Goal: Information Seeking & Learning: Check status

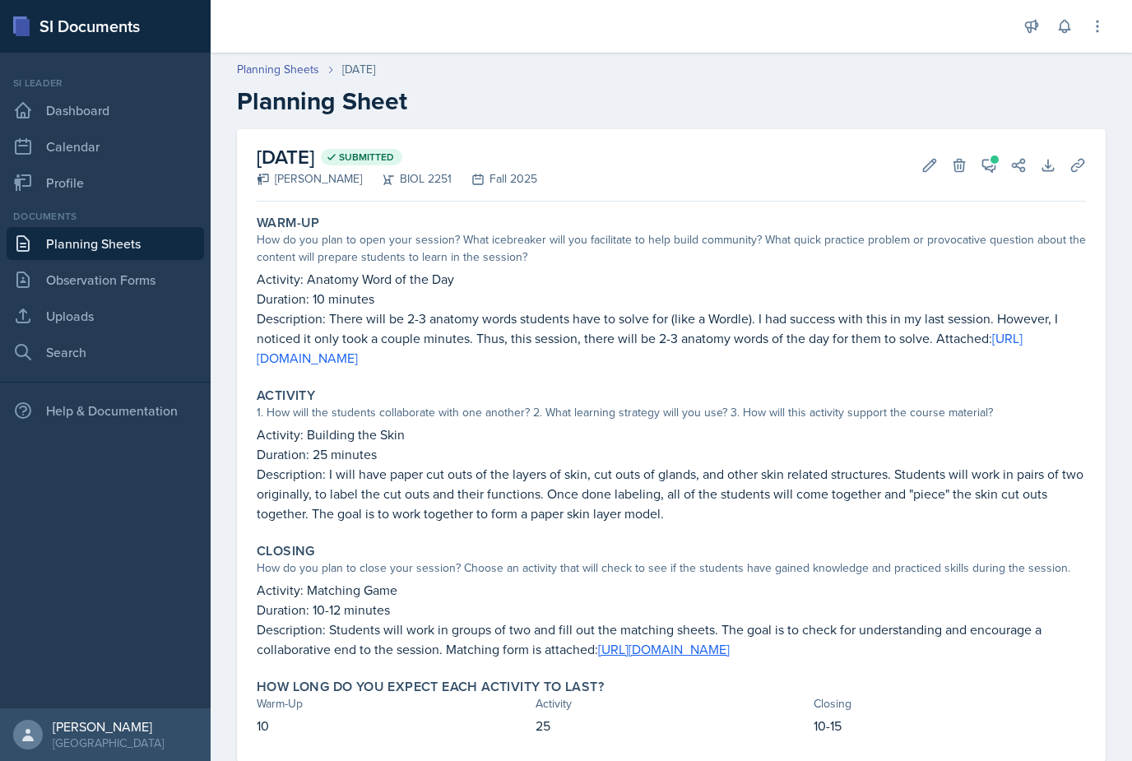
click at [146, 234] on link "Planning Sheets" at bounding box center [105, 243] width 197 height 33
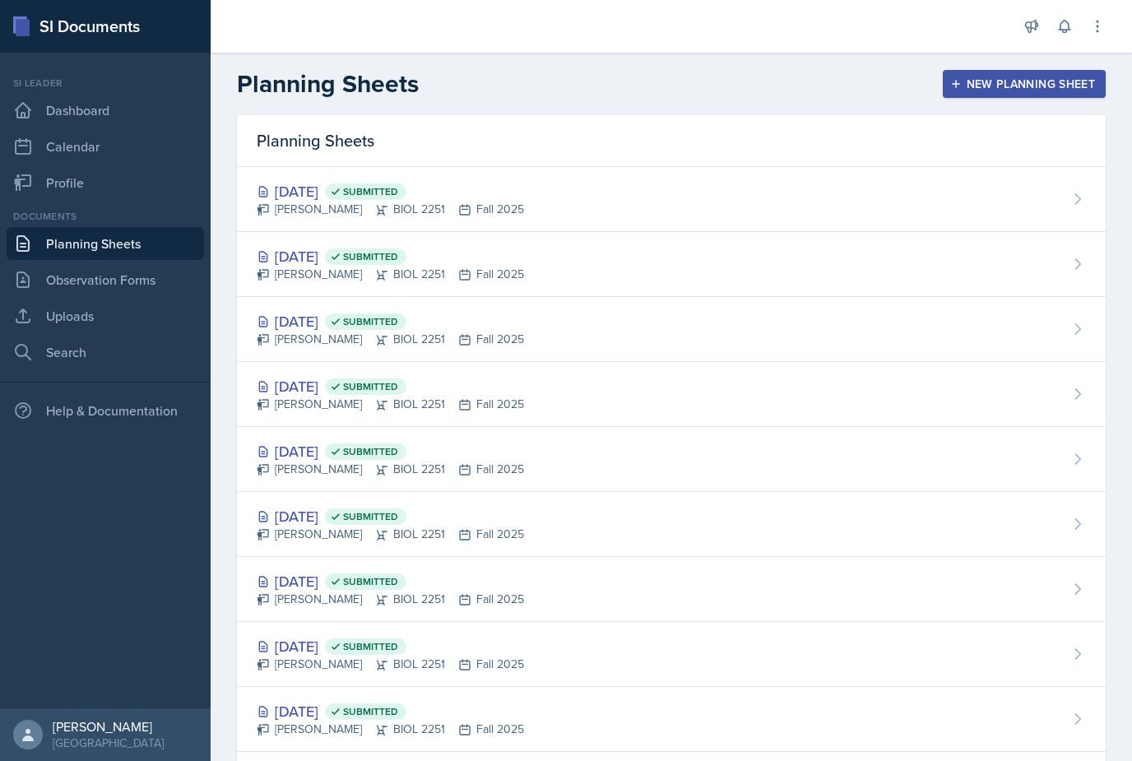
click at [344, 253] on div "[DATE] Submitted" at bounding box center [390, 256] width 267 height 22
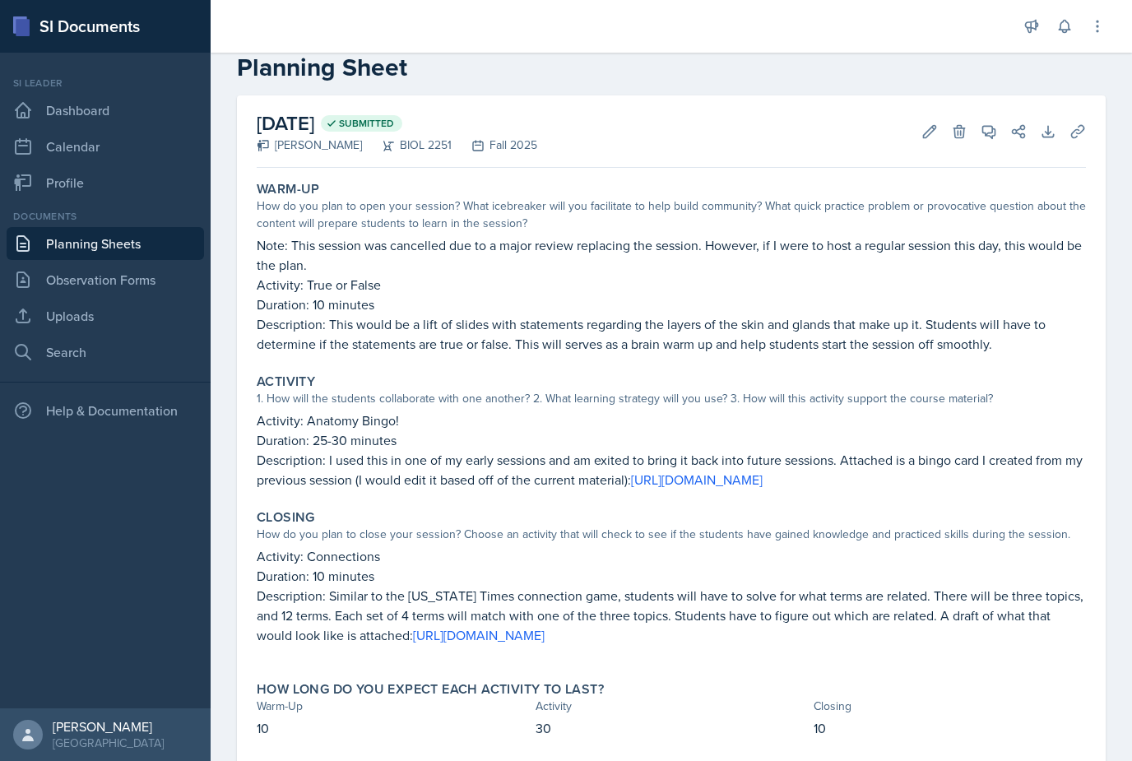
scroll to position [35, 0]
click at [161, 259] on link "Planning Sheets" at bounding box center [105, 243] width 197 height 33
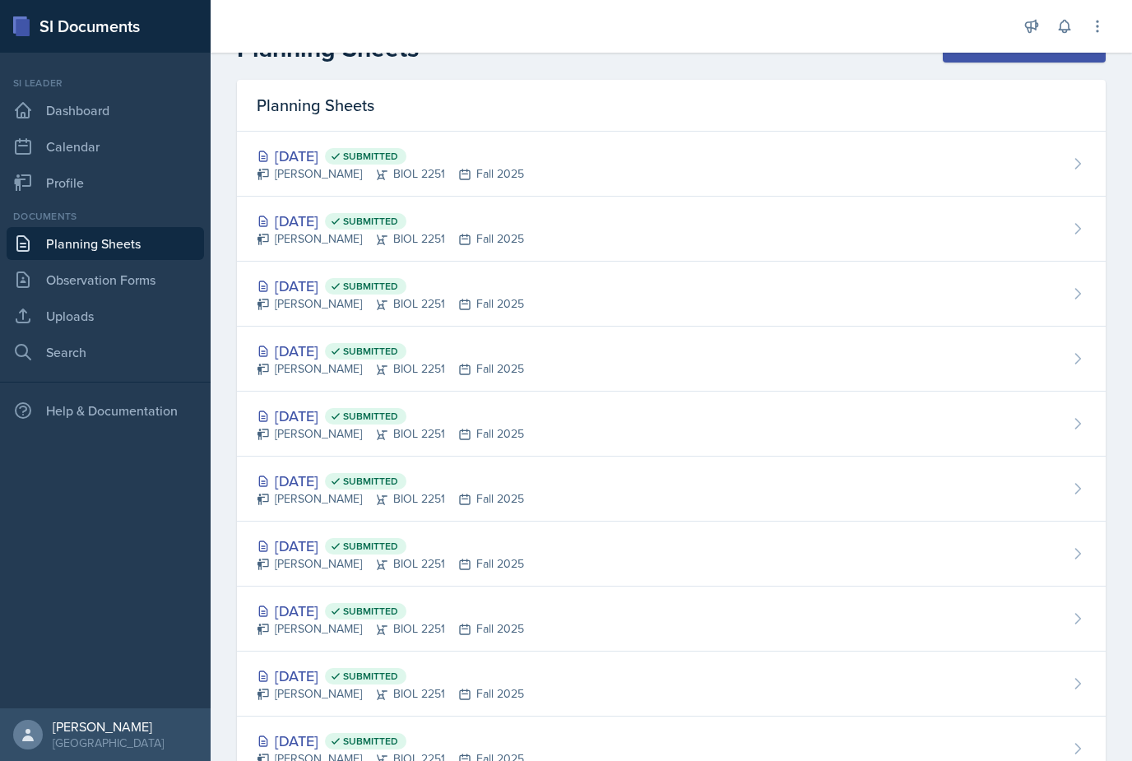
click at [326, 169] on div "[PERSON_NAME] BIOL 2251 Fall 2025" at bounding box center [390, 173] width 267 height 17
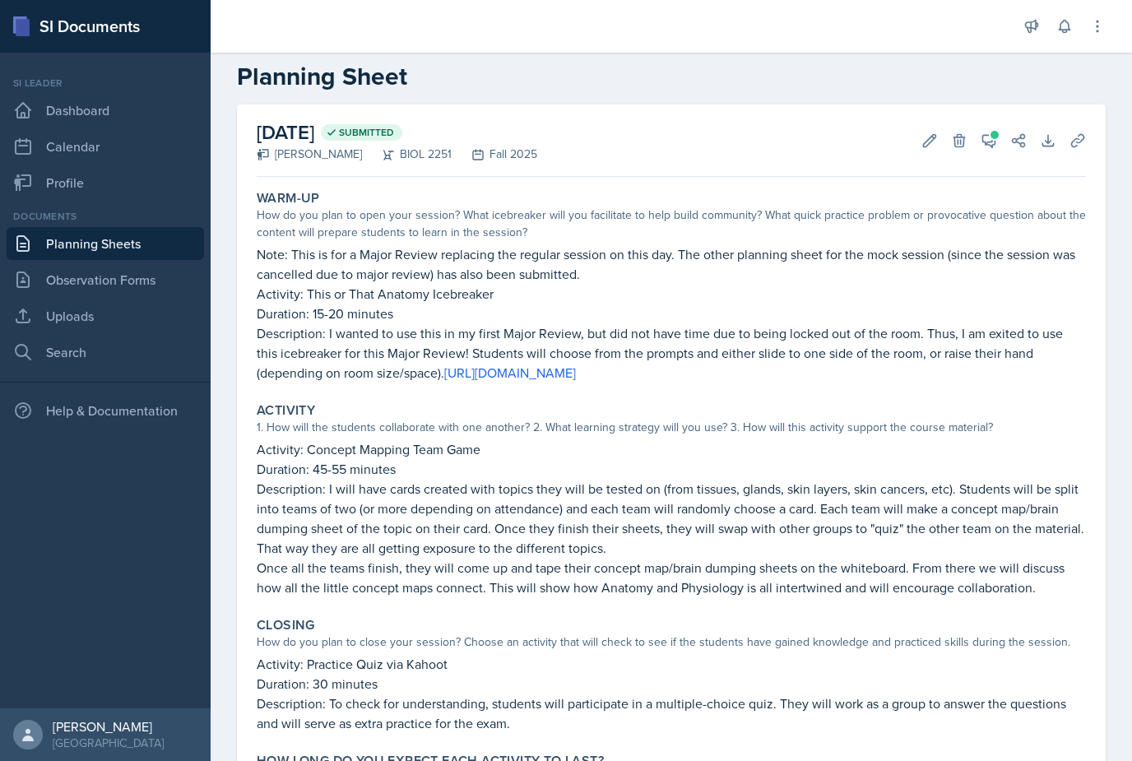
scroll to position [21, 0]
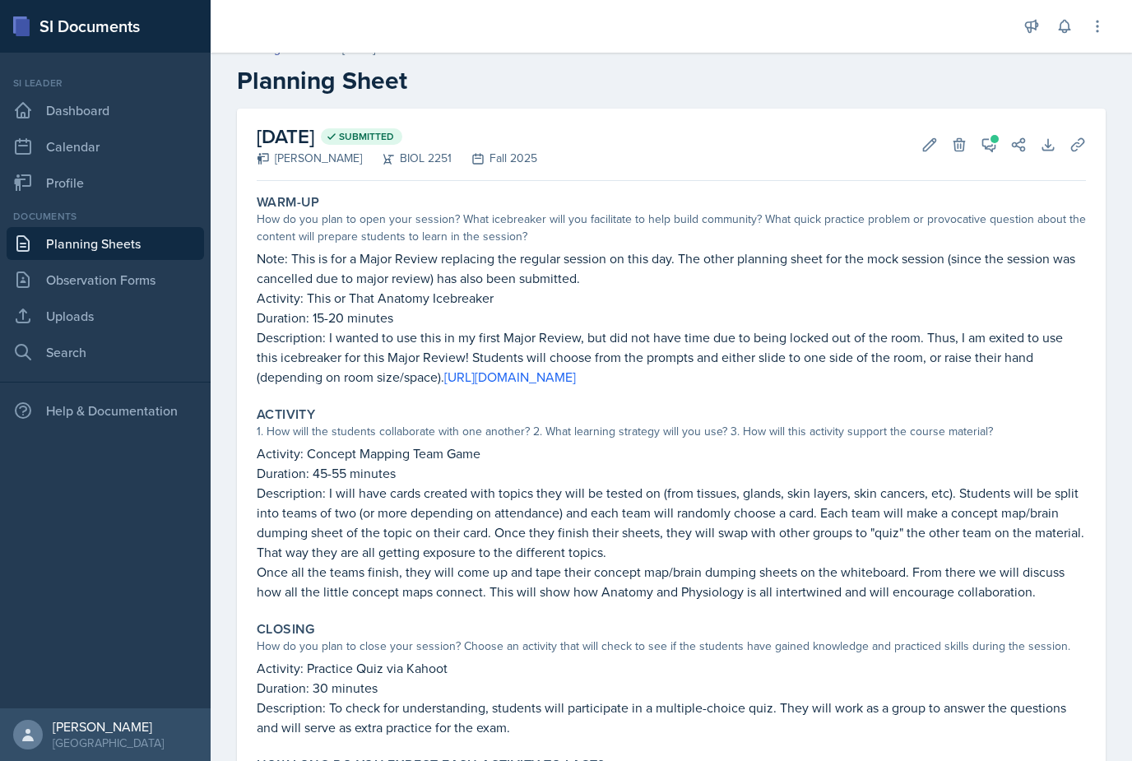
click at [78, 240] on link "Planning Sheets" at bounding box center [105, 243] width 197 height 33
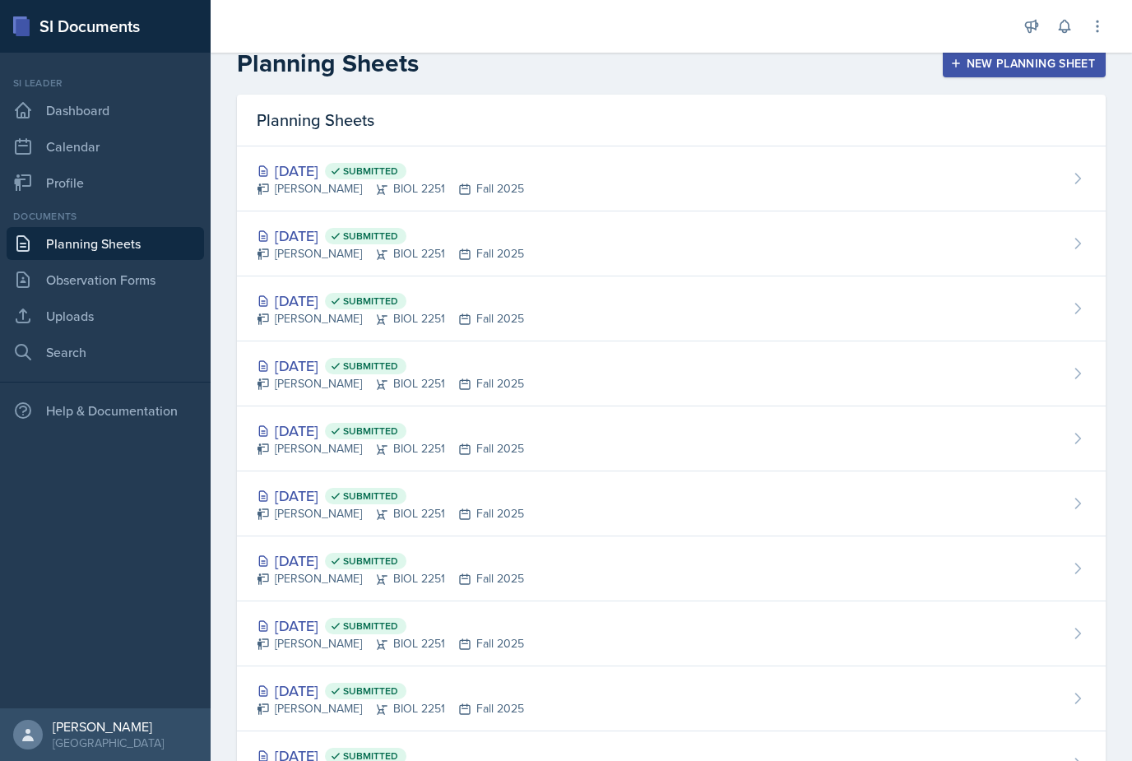
click at [118, 108] on link "Dashboard" at bounding box center [105, 110] width 197 height 33
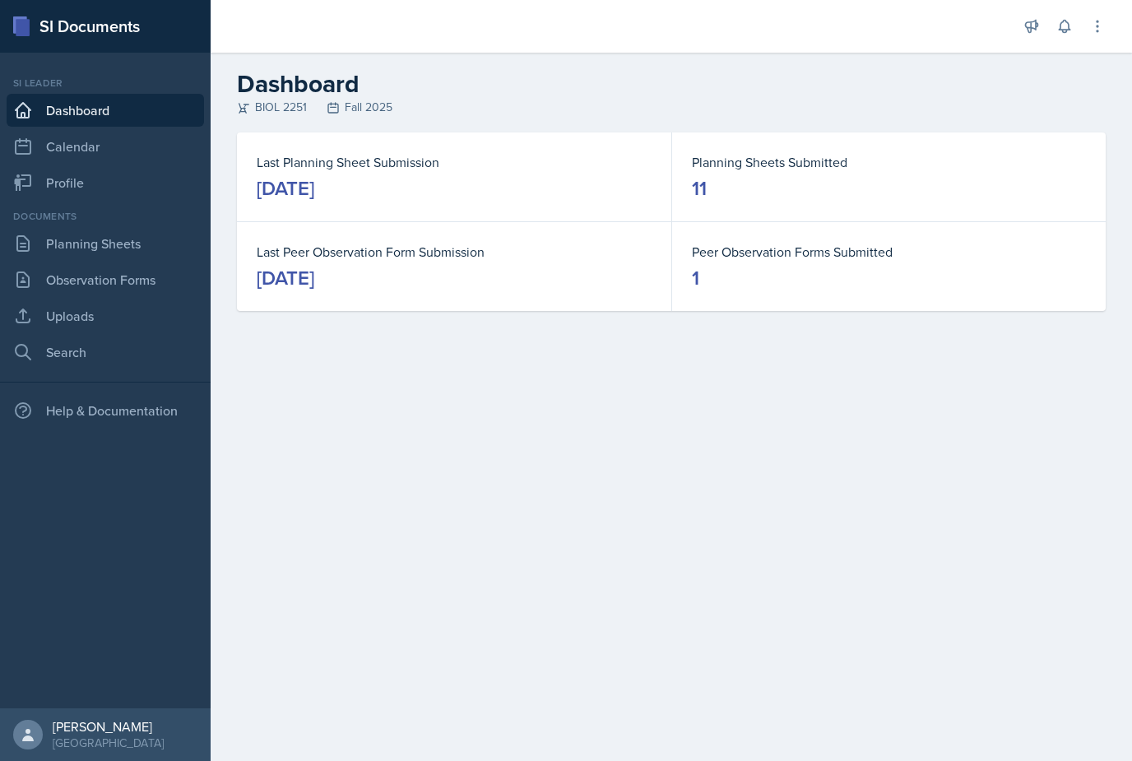
click at [145, 286] on link "Observation Forms" at bounding box center [105, 279] width 197 height 33
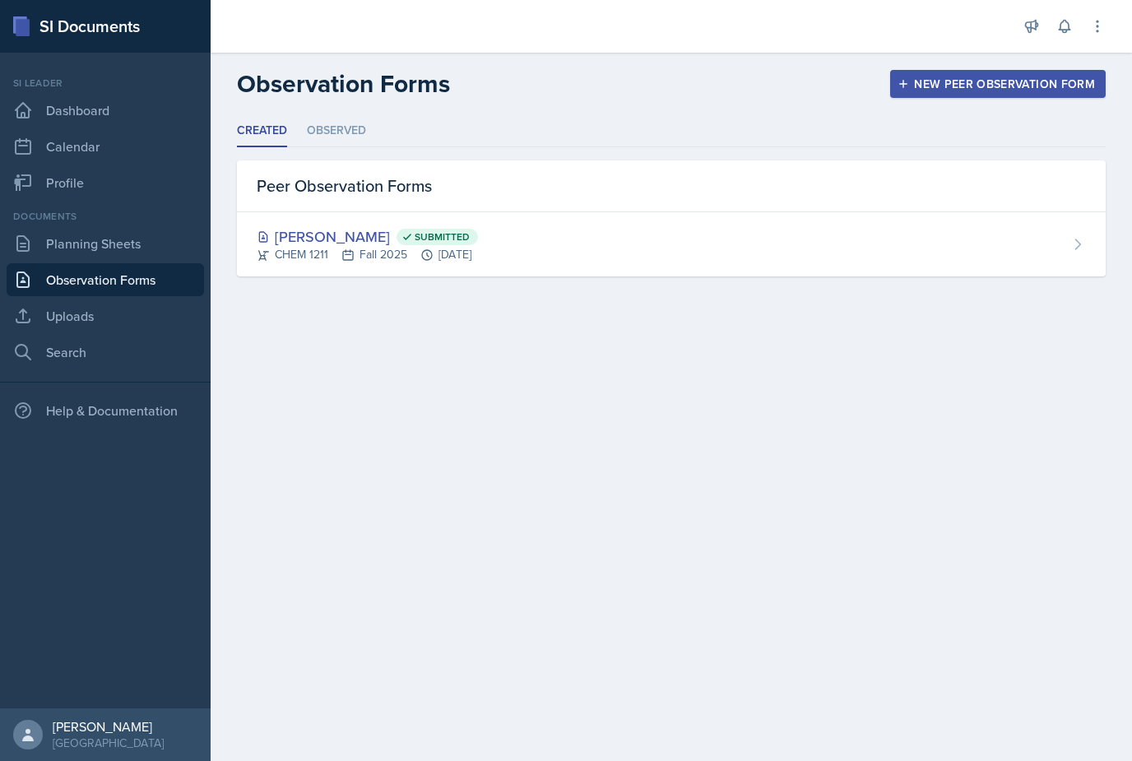
click at [569, 248] on div "[PERSON_NAME] Submitted CHEM 1211 Fall 2025 [DATE]" at bounding box center [671, 244] width 868 height 64
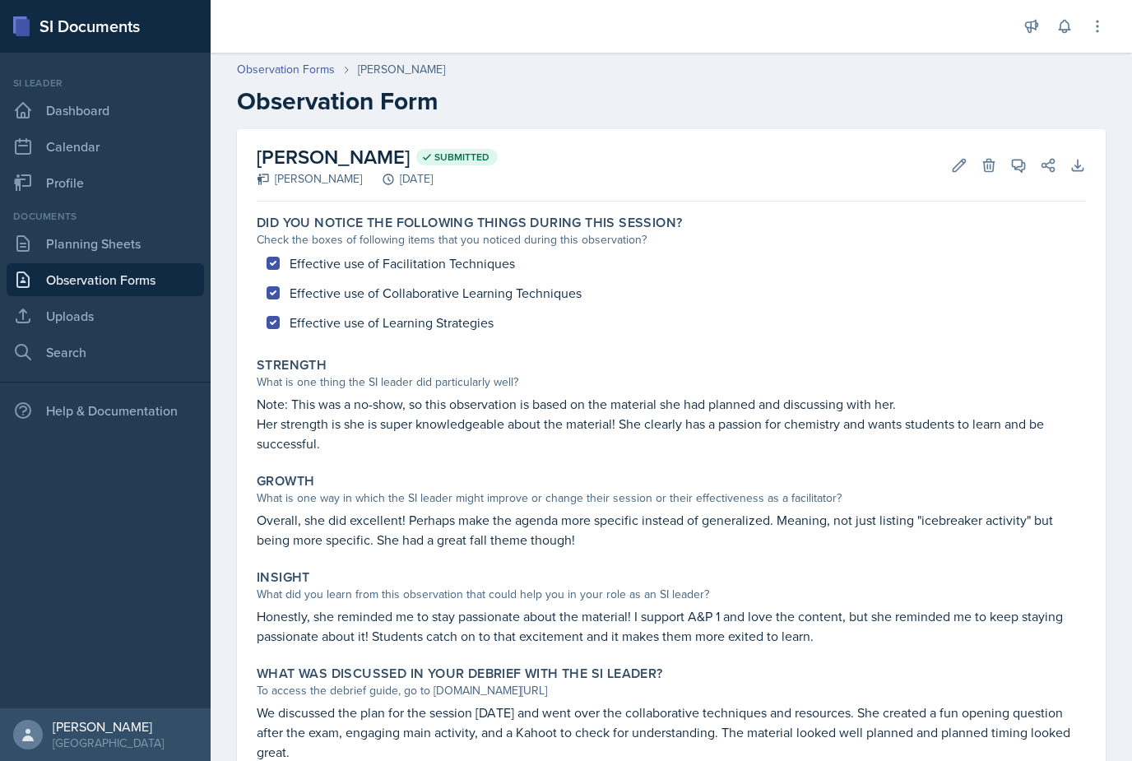
click at [130, 118] on link "Dashboard" at bounding box center [105, 110] width 197 height 33
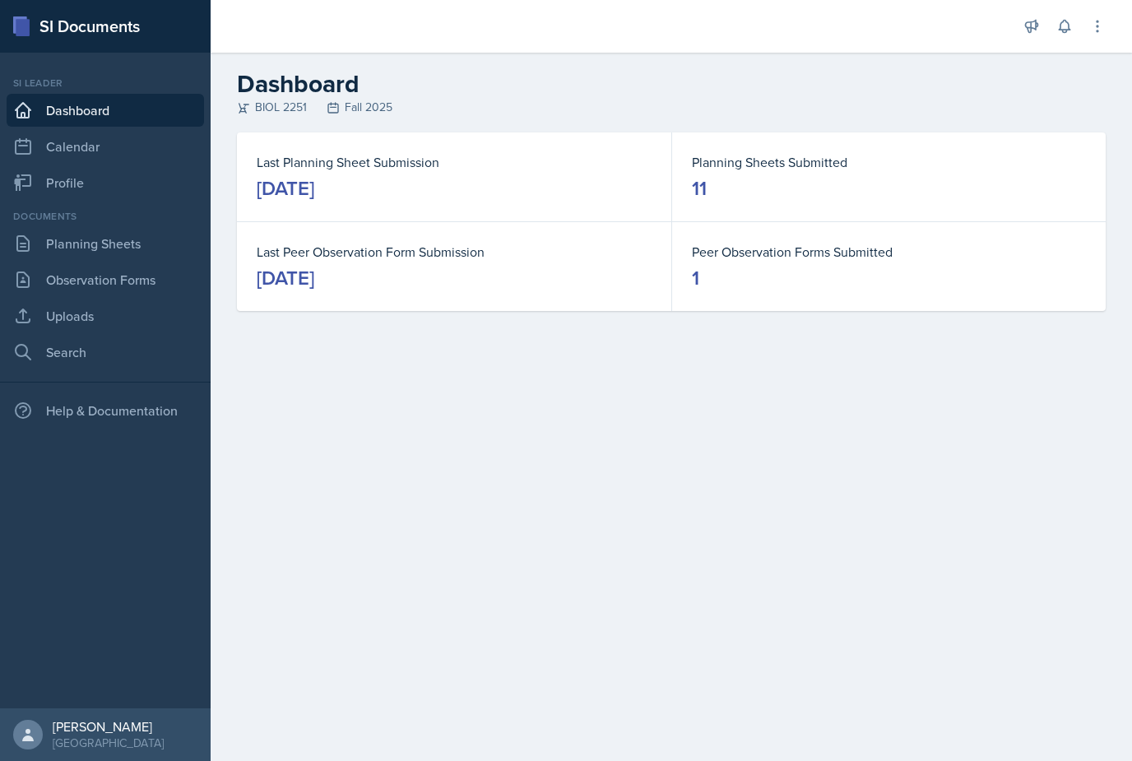
click at [1062, 28] on icon at bounding box center [1064, 26] width 16 height 16
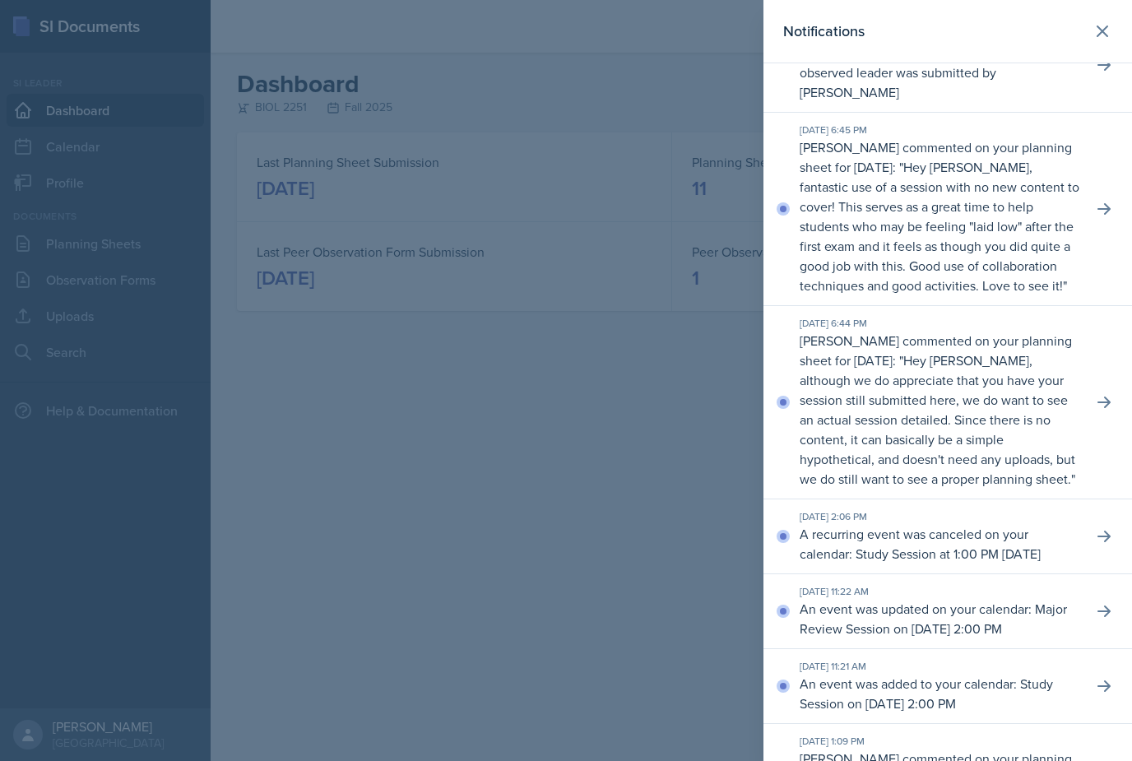
scroll to position [666, 0]
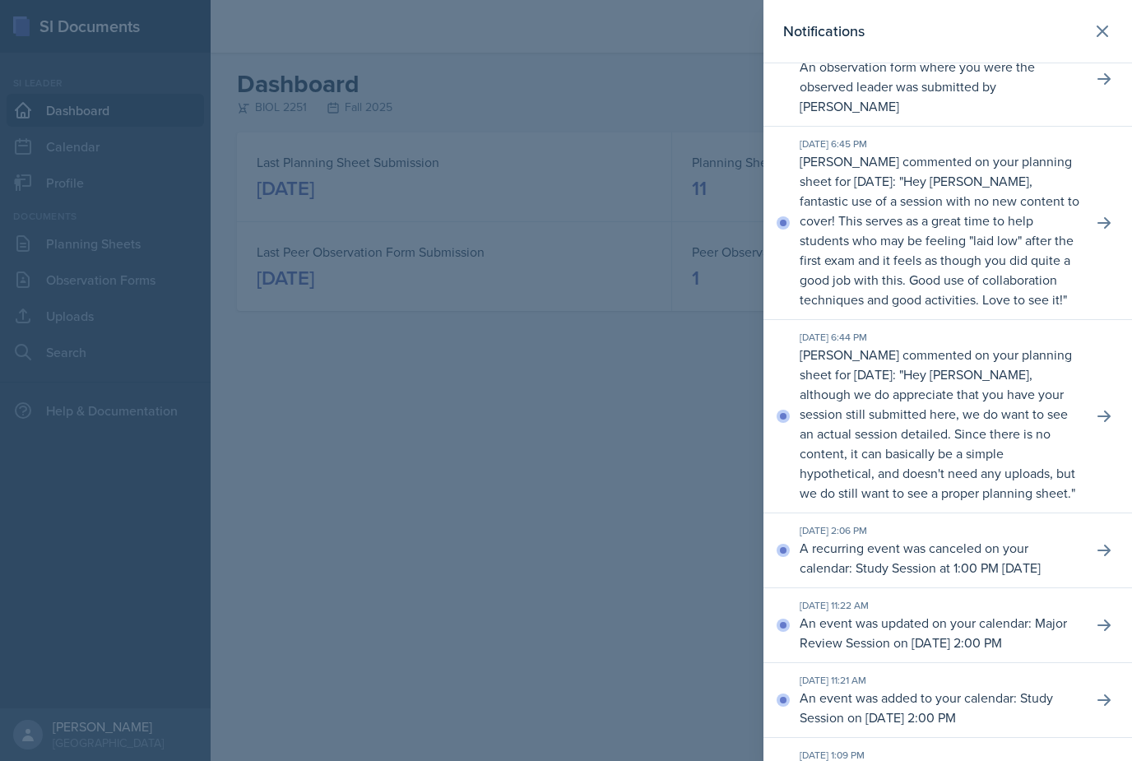
click at [1066, 116] on p "An observation form where you were the observed leader was submitted by [PERSON…" at bounding box center [939, 86] width 280 height 59
click at [1091, 94] on button at bounding box center [1104, 79] width 30 height 30
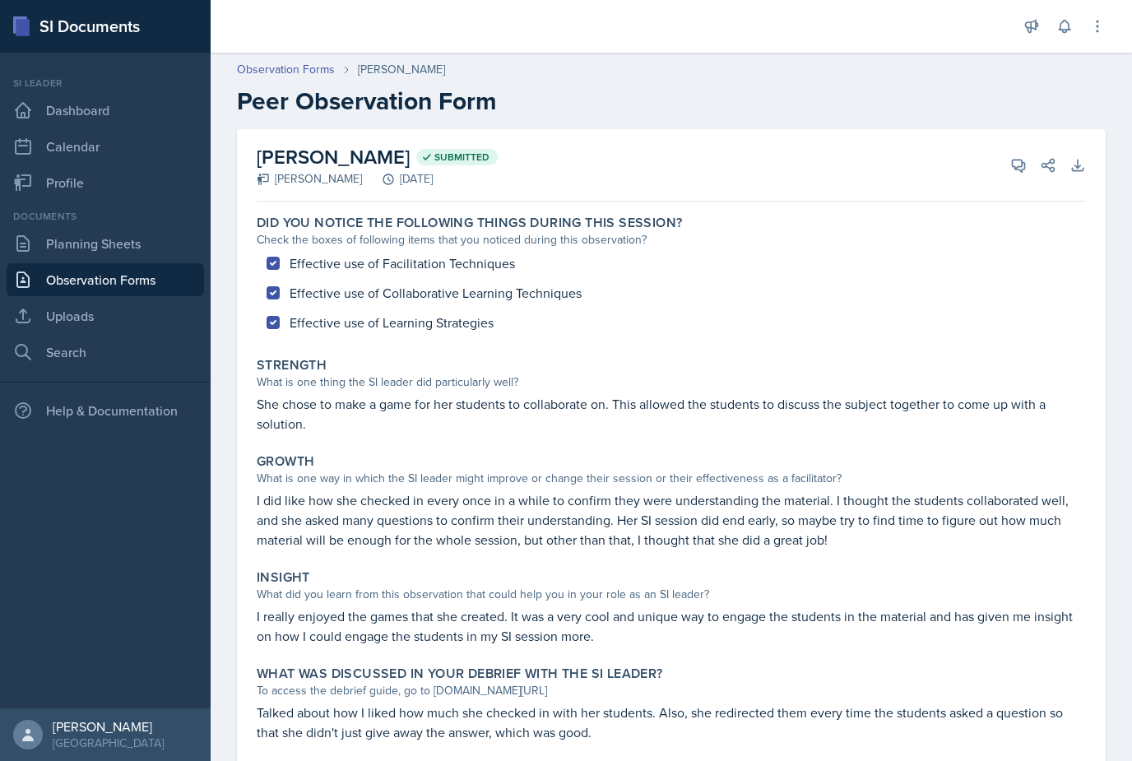
scroll to position [53, 0]
click at [956, 248] on div "Effective use of Facilitation Techniques Effective use of Collaborative Learnin…" at bounding box center [671, 292] width 829 height 89
click at [75, 94] on link "Dashboard" at bounding box center [105, 110] width 197 height 33
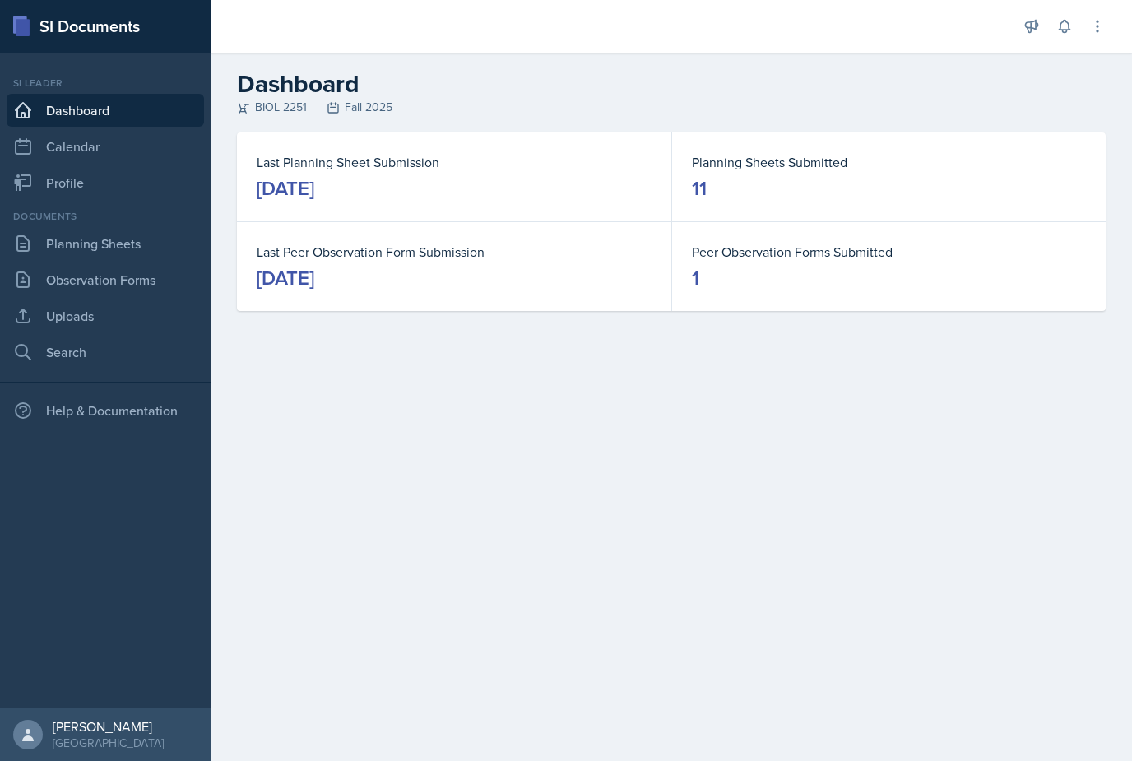
click at [147, 288] on link "Observation Forms" at bounding box center [105, 279] width 197 height 33
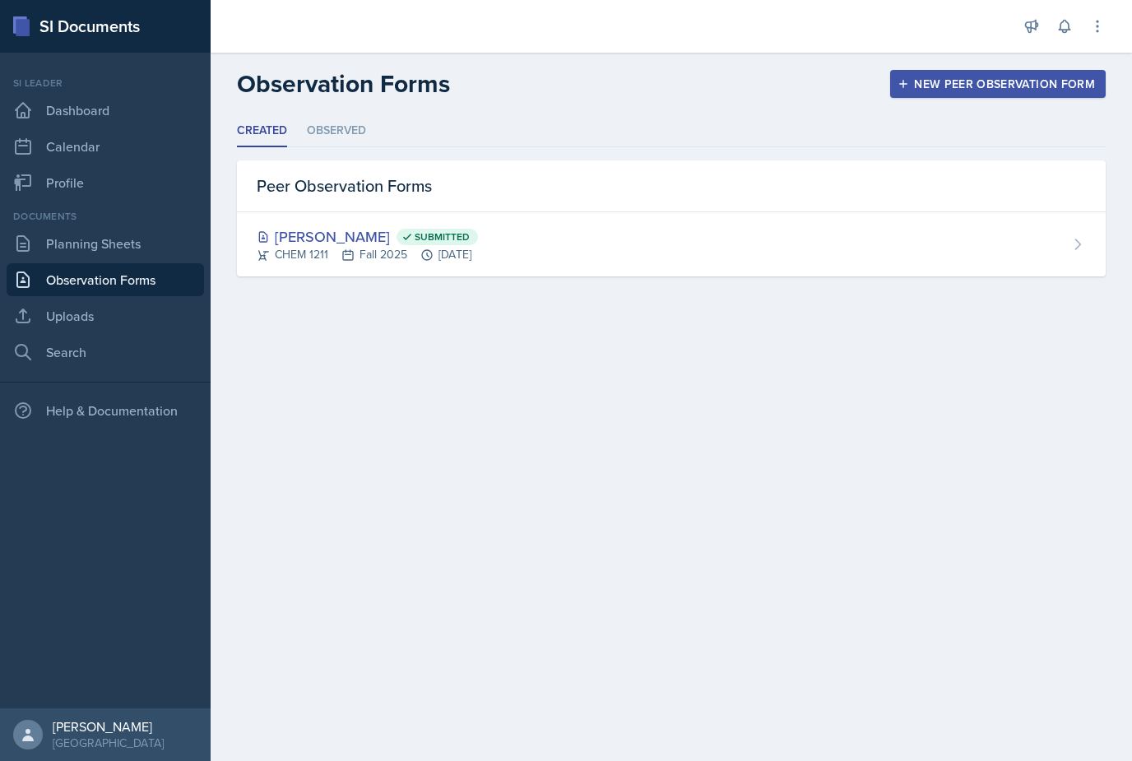
click at [594, 236] on div "[PERSON_NAME] Submitted CHEM 1211 Fall 2025 [DATE]" at bounding box center [671, 244] width 868 height 64
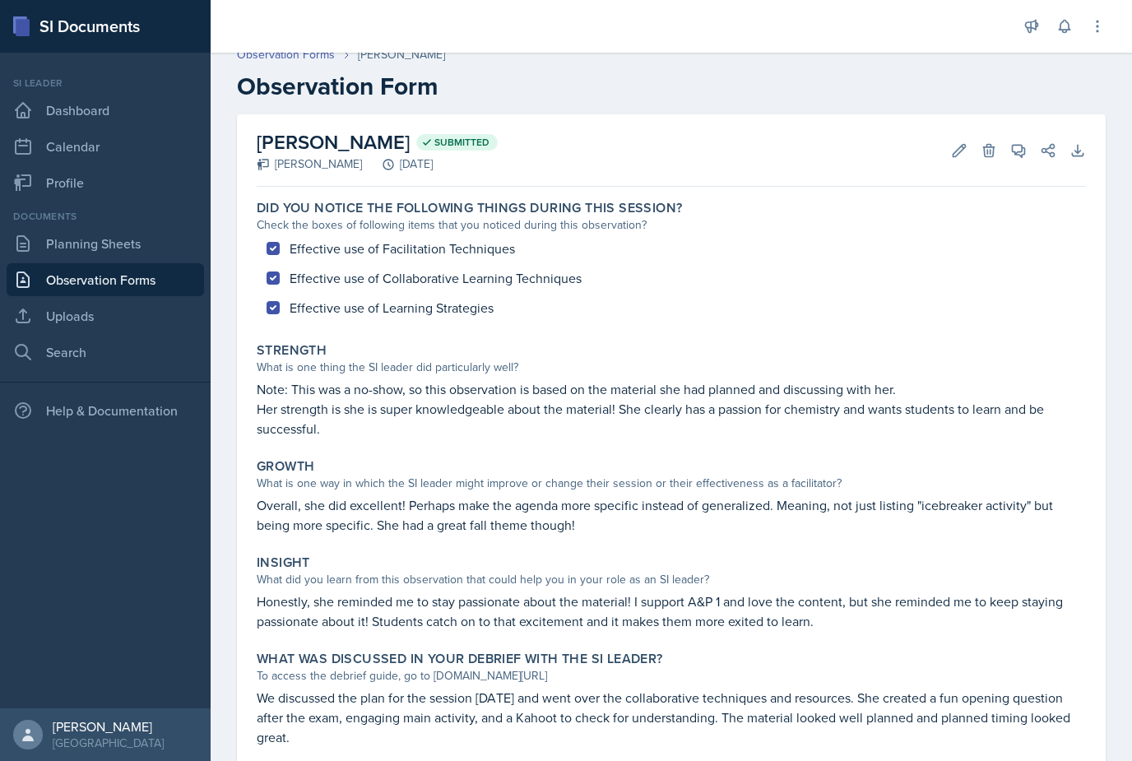
scroll to position [14, 0]
click at [1075, 433] on p "Her strength is she is super knowledgeable about the material! She clearly has …" at bounding box center [671, 419] width 829 height 39
click at [124, 258] on link "Planning Sheets" at bounding box center [105, 243] width 197 height 33
